Goal: Task Accomplishment & Management: Manage account settings

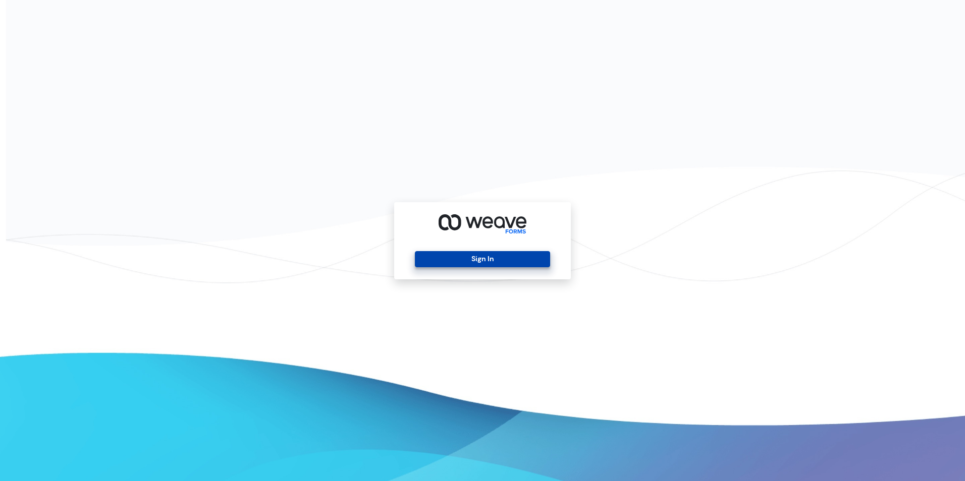
click at [502, 259] on button "Sign In" at bounding box center [482, 259] width 135 height 16
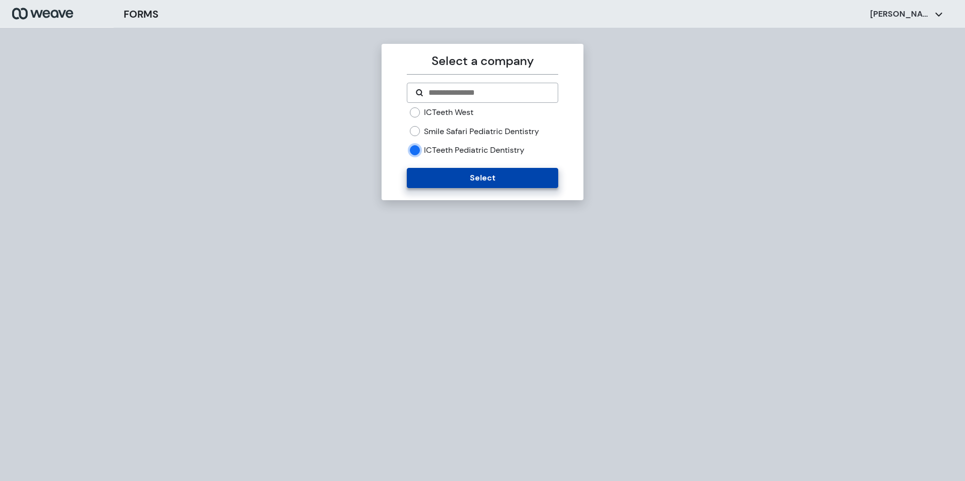
click at [436, 183] on button "Select" at bounding box center [482, 178] width 151 height 20
